Goal: Use online tool/utility: Utilize a website feature to perform a specific function

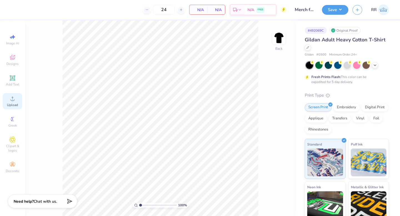
click at [13, 100] on circle at bounding box center [12, 100] width 3 height 3
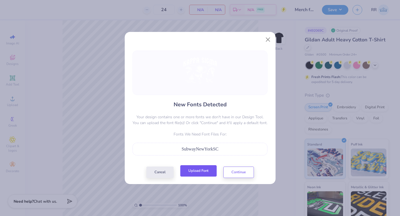
click at [204, 172] on button "Upload Font" at bounding box center [198, 170] width 36 height 11
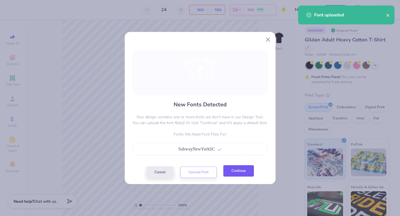
click at [243, 168] on button "Continue" at bounding box center [238, 170] width 31 height 11
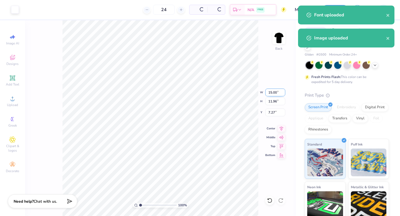
drag, startPoint x: 275, startPoint y: 92, endPoint x: 281, endPoint y: 94, distance: 6.2
click at [275, 92] on input "15.00" at bounding box center [275, 93] width 20 height 8
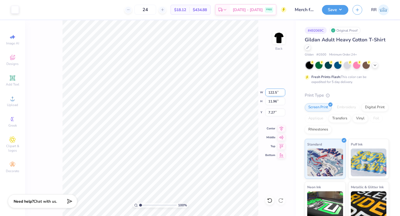
click at [273, 93] on input "122.5" at bounding box center [275, 93] width 20 height 8
type input "12.50"
type input "9.97"
click at [275, 112] on input "8.27" at bounding box center [275, 113] width 20 height 8
type input "3.00"
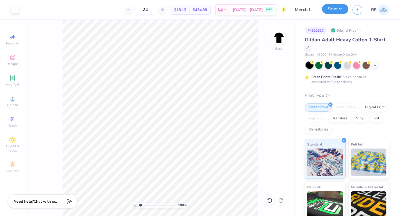
click at [337, 11] on button "Save" at bounding box center [335, 9] width 26 height 10
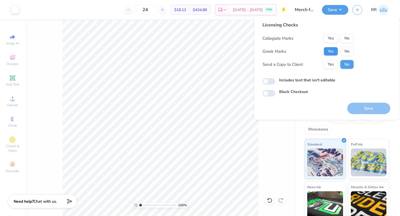
click at [333, 51] on button "Yes" at bounding box center [331, 51] width 14 height 9
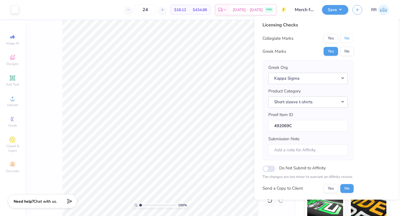
drag, startPoint x: 351, startPoint y: 38, endPoint x: 355, endPoint y: 44, distance: 7.7
click at [351, 37] on button "No" at bounding box center [347, 38] width 13 height 9
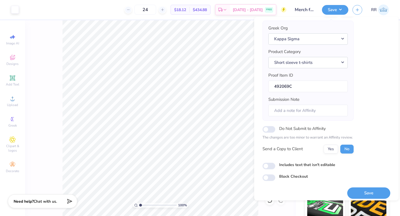
scroll to position [44, 0]
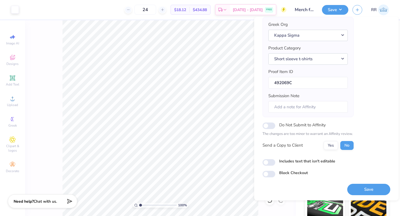
click at [361, 190] on button "Save" at bounding box center [368, 189] width 43 height 11
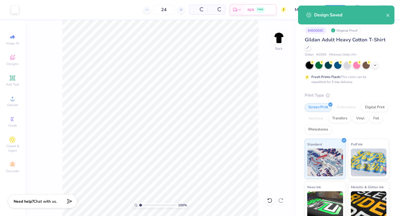
click at [341, 12] on div "Design Saved" at bounding box center [350, 15] width 72 height 7
